Goal: Transaction & Acquisition: Purchase product/service

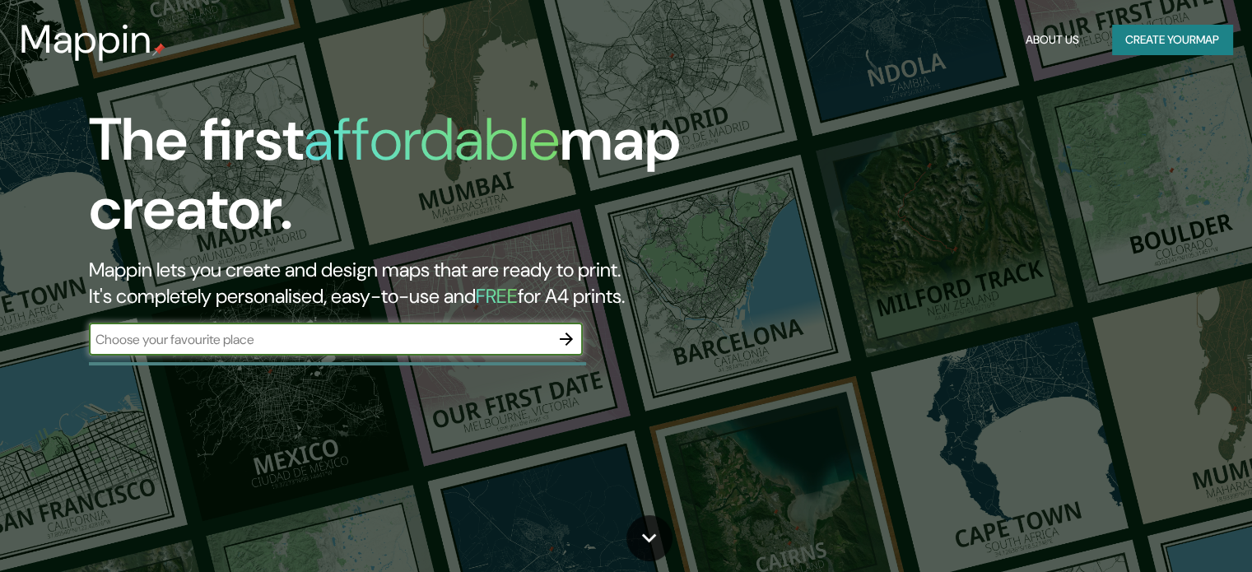
click at [568, 346] on icon "button" at bounding box center [566, 339] width 20 height 20
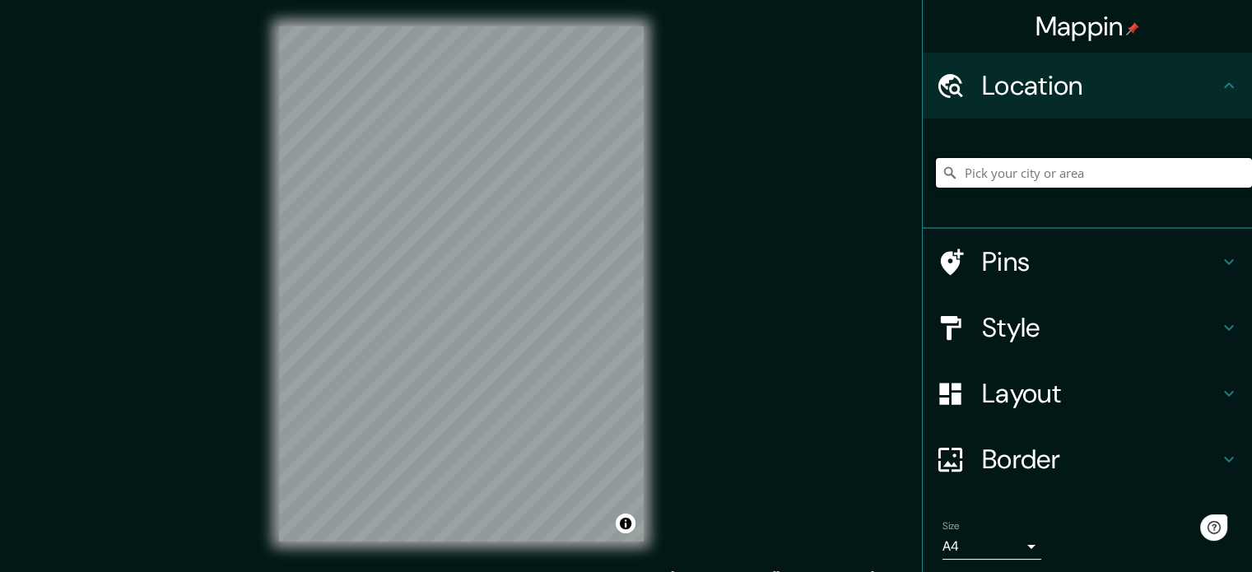
click at [1036, 183] on input "Pick your city or area" at bounding box center [1094, 173] width 316 height 30
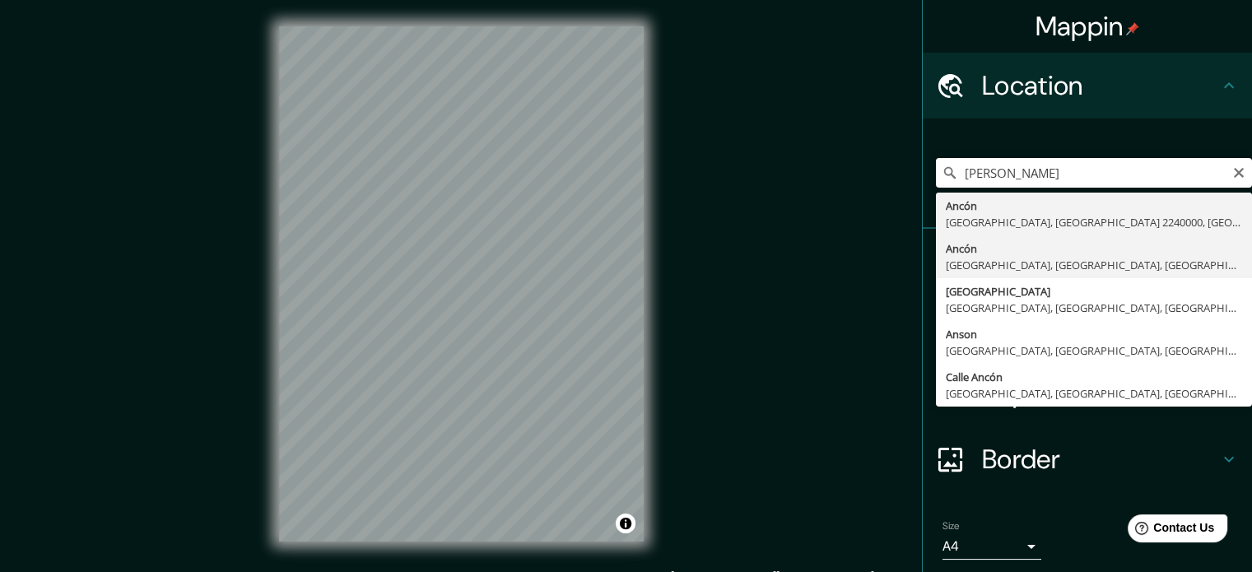
type input "Ancón, Lima, Lima Province, Peru"
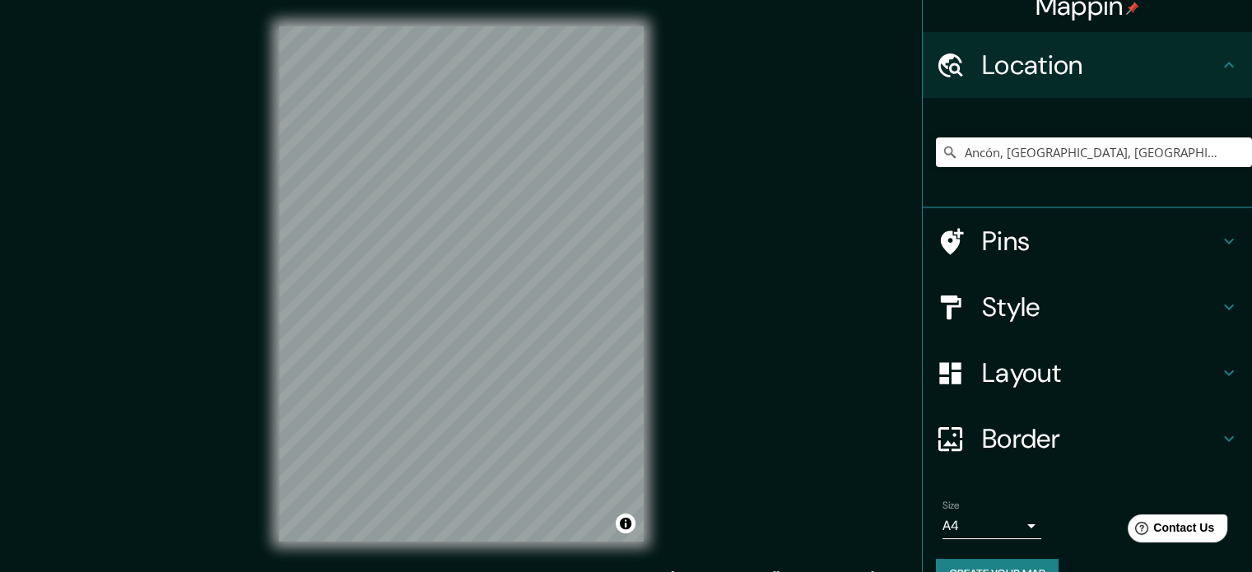
scroll to position [56, 0]
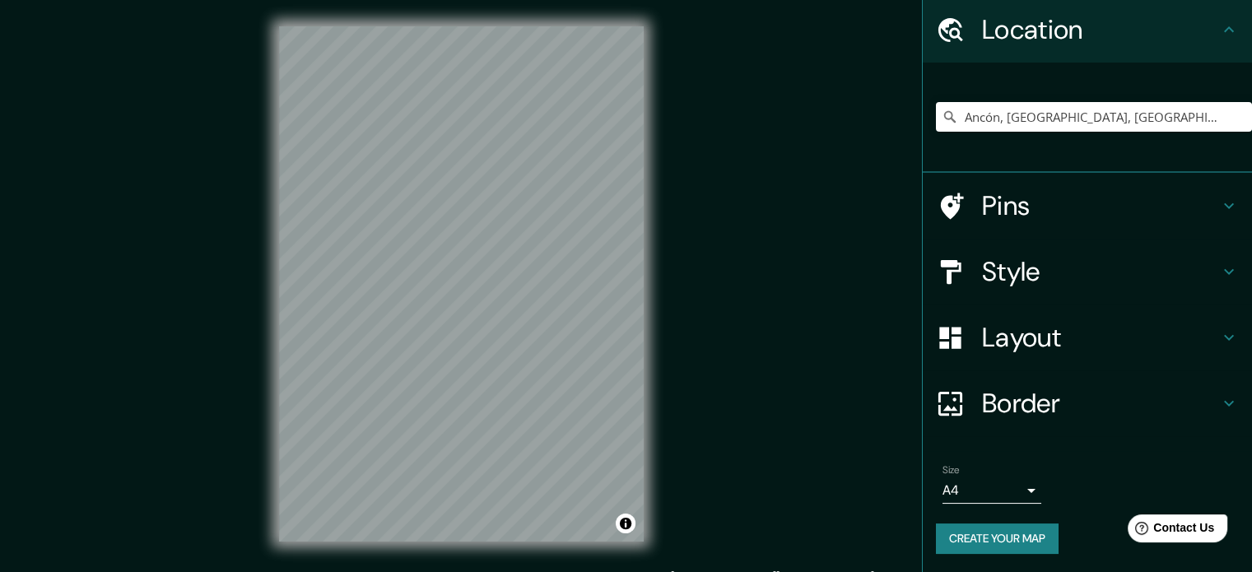
click at [956, 530] on button "Create your map" at bounding box center [997, 538] width 123 height 30
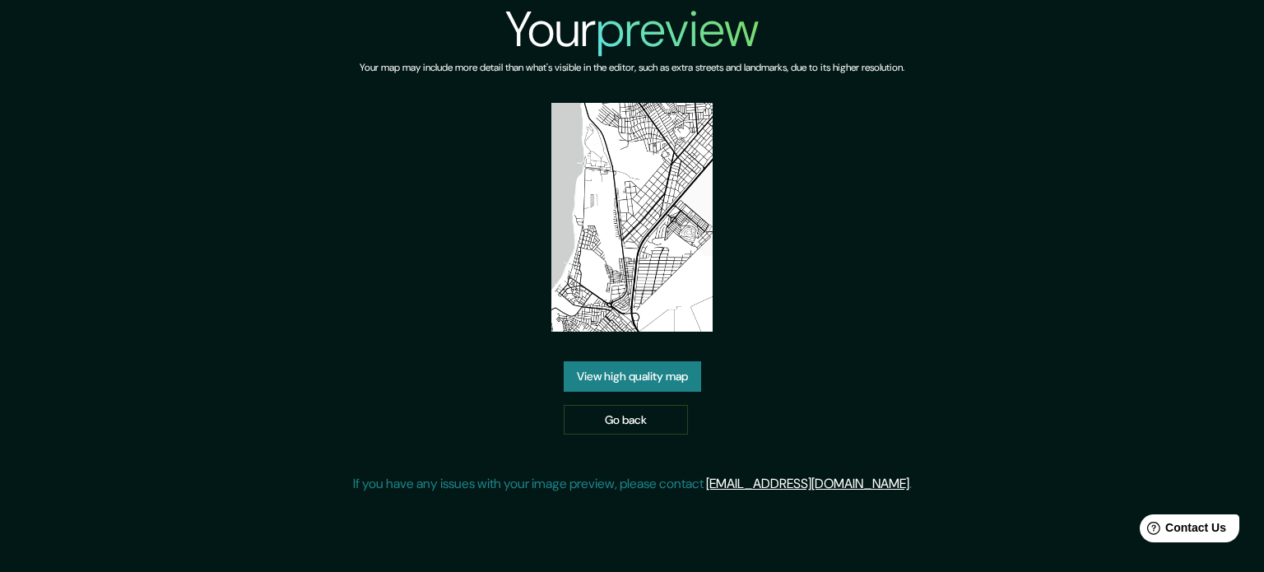
click at [632, 378] on link "View high quality map" at bounding box center [632, 376] width 137 height 30
